Goal: Find specific page/section: Find specific page/section

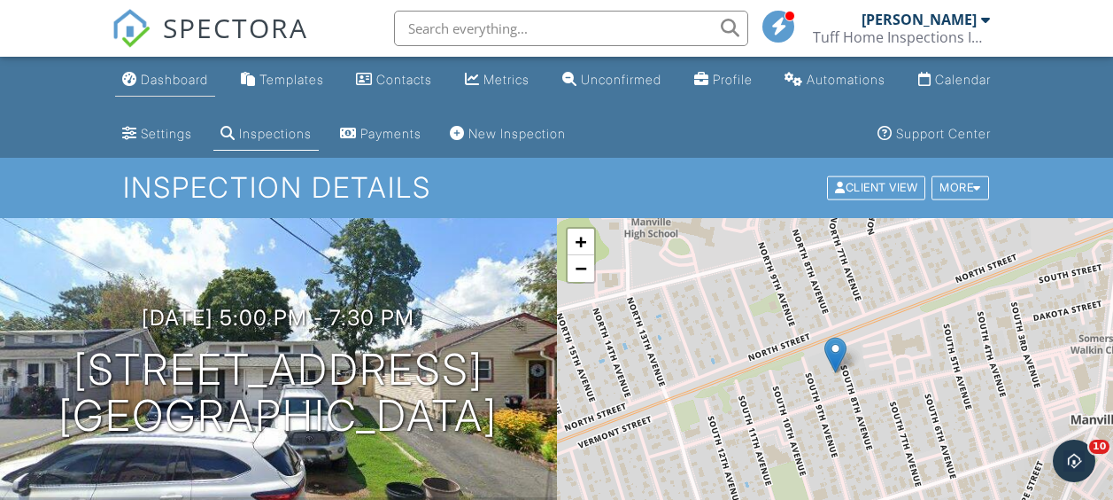
click at [174, 82] on div "Dashboard" at bounding box center [174, 79] width 67 height 15
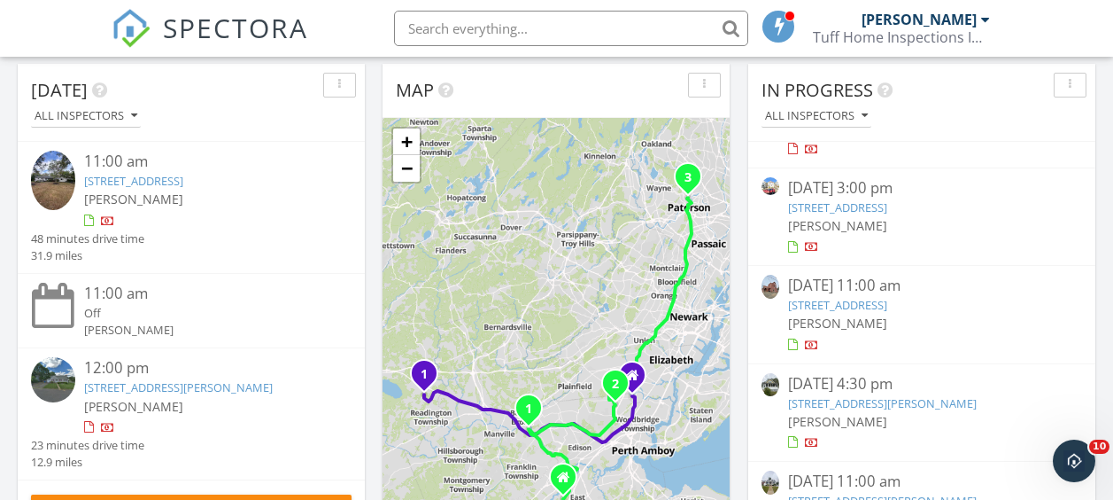
scroll to position [85, 0]
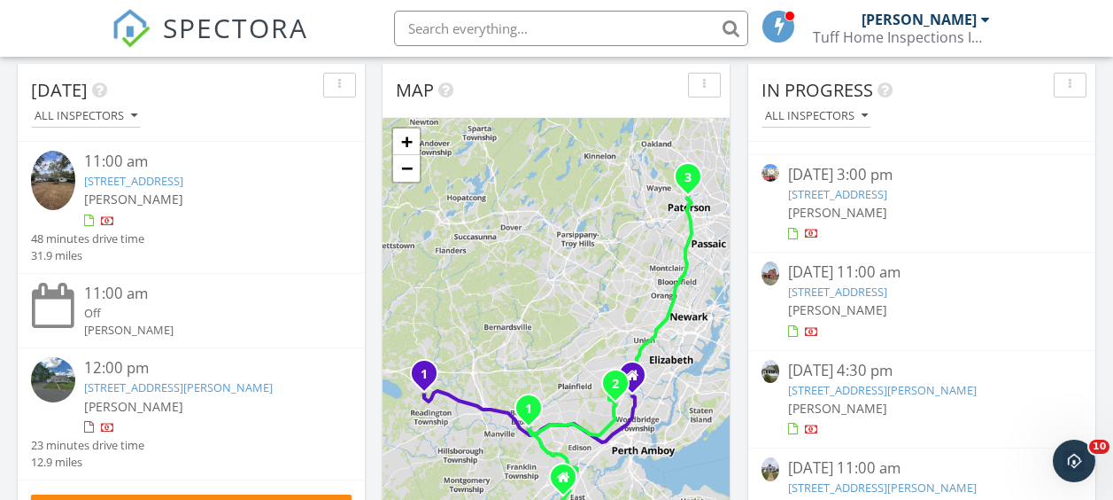
click at [862, 394] on link "4 Woodrow St, Middlesex, NJ 08846" at bounding box center [882, 390] width 189 height 16
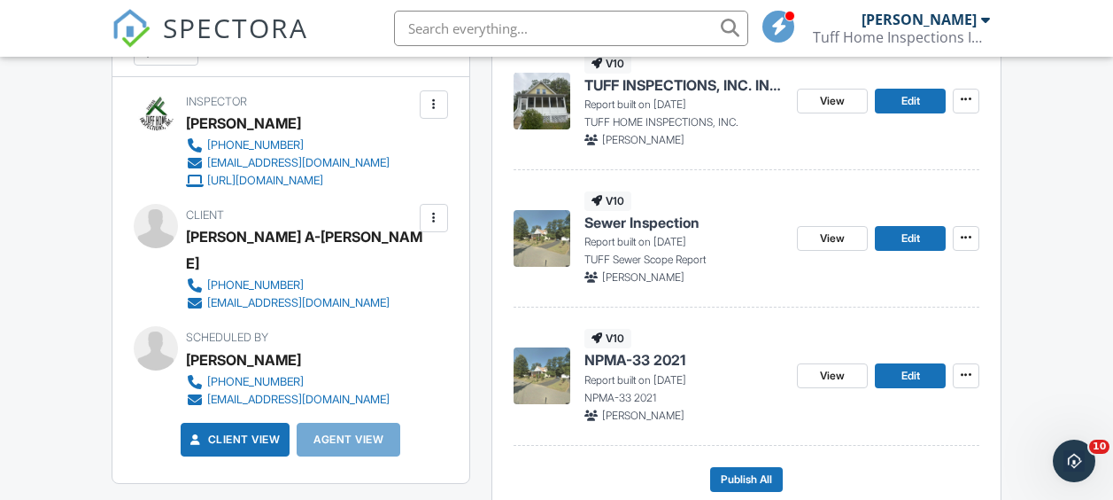
scroll to position [583, 0]
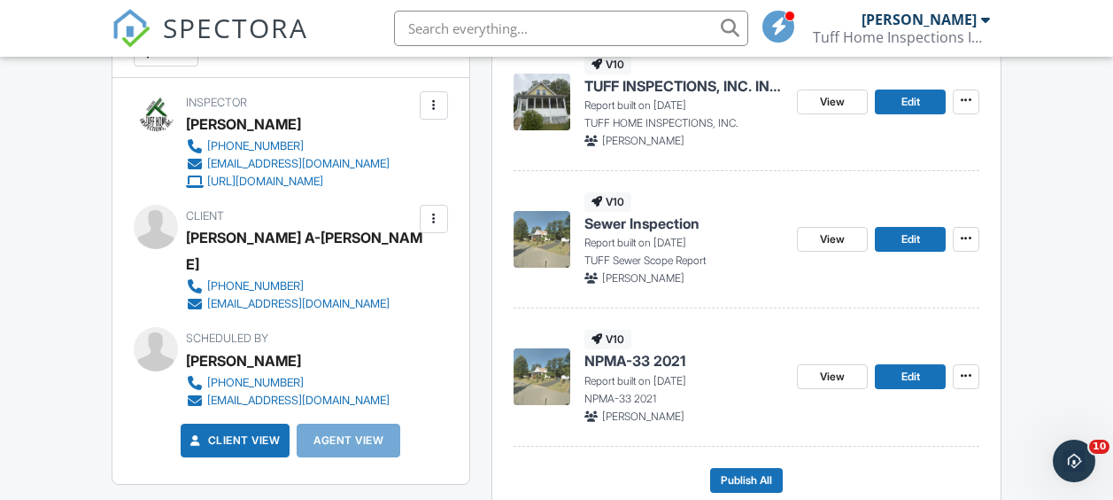
click at [659, 221] on span "Sewer Inspection" at bounding box center [642, 222] width 115 height 19
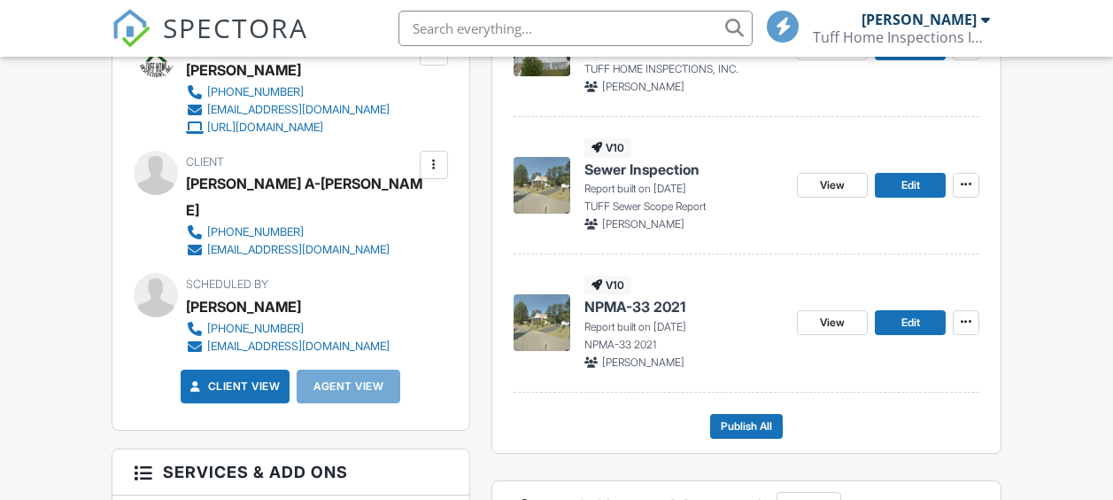
scroll to position [637, 0]
click at [653, 308] on span "NPMA-33 2021" at bounding box center [635, 306] width 101 height 19
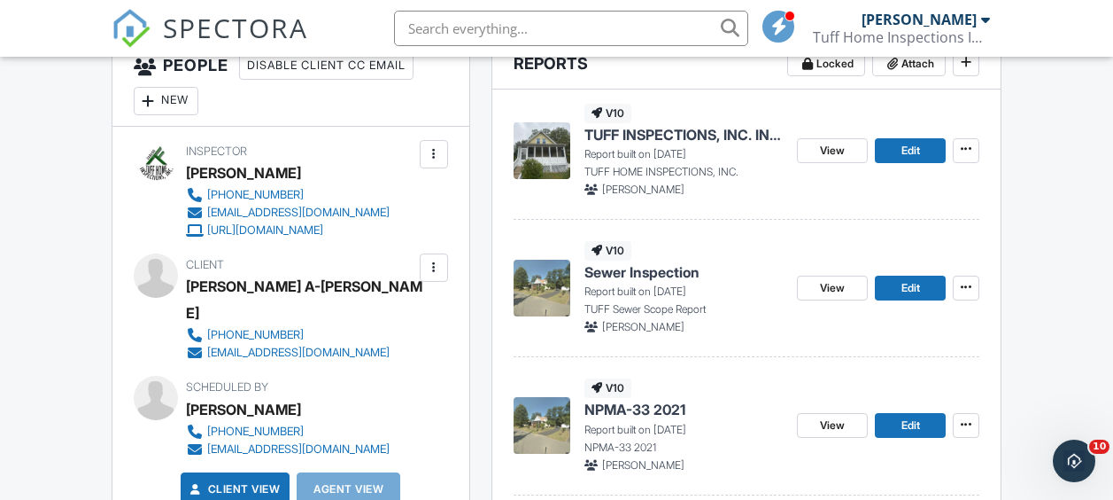
scroll to position [578, 0]
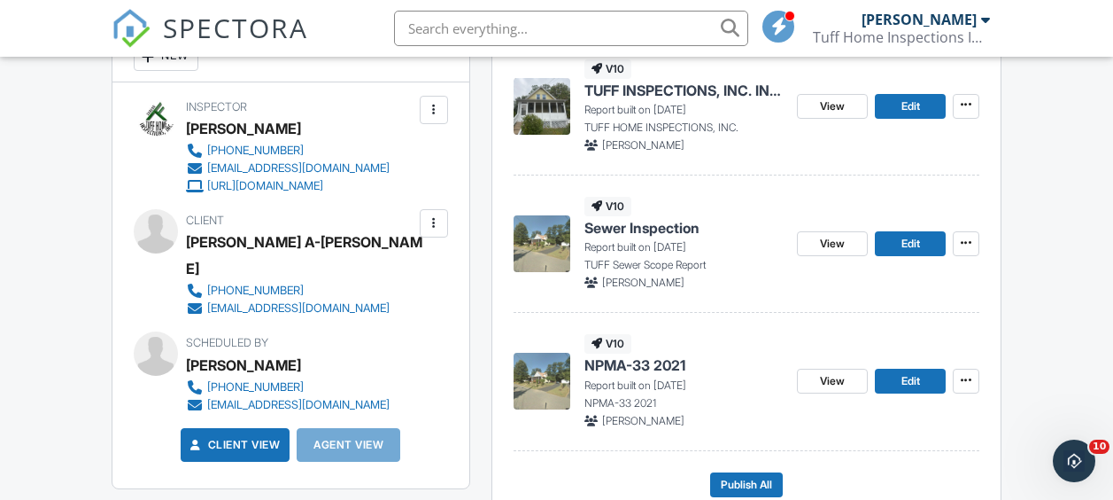
click at [674, 86] on span "TUFF INSPECTIONS, INC. INSPECTION REPORT" at bounding box center [684, 90] width 199 height 19
